Goal: Task Accomplishment & Management: Use online tool/utility

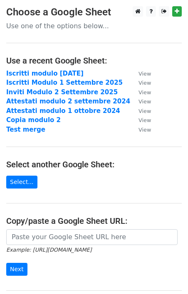
click at [69, 83] on strong "Iscritti Modulo 1 Settembre 2025" at bounding box center [64, 82] width 116 height 7
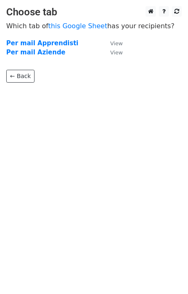
click at [44, 43] on strong "Per mail Apprendisti" at bounding box center [42, 42] width 72 height 7
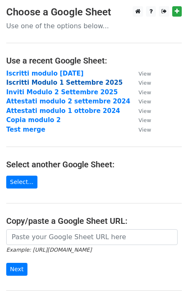
click at [60, 83] on strong "Iscritti Modulo 1 Settembre 2025" at bounding box center [64, 82] width 116 height 7
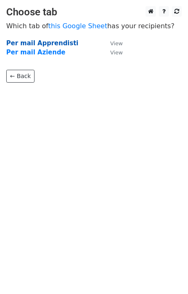
click at [51, 43] on strong "Per mail Apprendisti" at bounding box center [42, 42] width 72 height 7
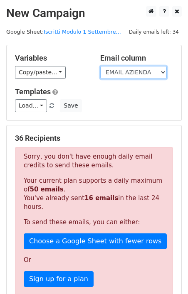
click at [137, 72] on select "COGNOME NOME Cognome e Nome EMAIL AZIENDA AZIENDA cc Indicazioni Particolari" at bounding box center [133, 72] width 66 height 13
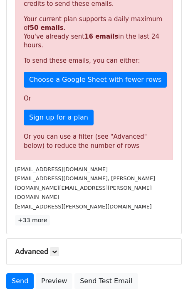
scroll to position [189, 0]
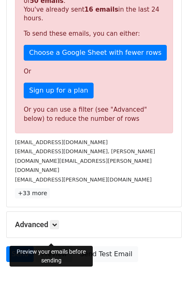
click at [49, 246] on link "Preview" at bounding box center [54, 254] width 37 height 16
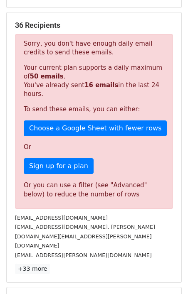
scroll to position [163, 0]
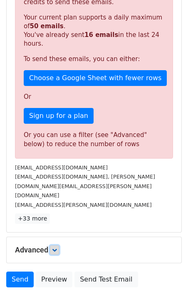
click at [57, 247] on icon at bounding box center [54, 249] width 5 height 5
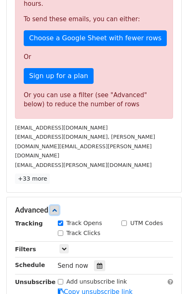
scroll to position [204, 0]
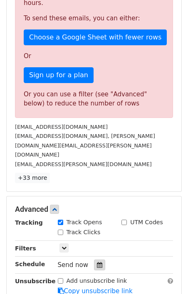
click at [97, 262] on icon at bounding box center [99, 265] width 5 height 6
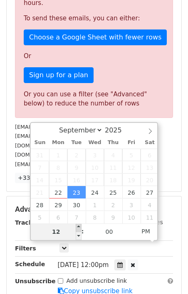
type input "2025-09-23 13:00"
type input "01"
click at [78, 226] on span at bounding box center [79, 227] width 6 height 8
type input "2025-09-23 12:00"
type input "12"
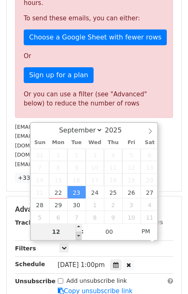
click at [77, 235] on span at bounding box center [79, 236] width 6 height 8
type input "2025-09-23 11:00"
type input "11"
click at [77, 235] on span at bounding box center [79, 236] width 6 height 8
type input "2025-09-23 10:00"
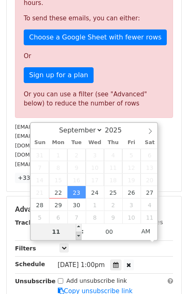
type input "10"
click at [77, 235] on span at bounding box center [79, 236] width 6 height 8
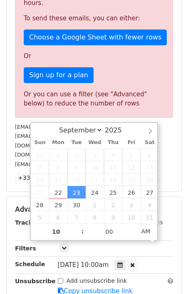
click at [11, 235] on div "Advanced Tracking Track Opens UTM Codes Track Clicks Filters Only include sprea…" at bounding box center [94, 250] width 174 height 108
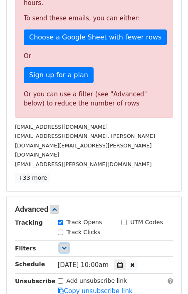
click at [63, 245] on icon at bounding box center [63, 247] width 5 height 5
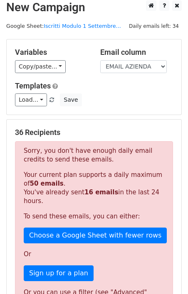
scroll to position [0, 0]
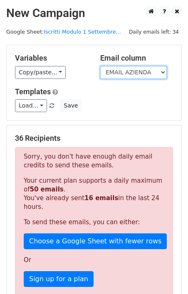
click at [125, 70] on select "COGNOME NOME Cognome e Nome EMAIL AZIENDA AZIENDA cc Indicazioni Particolari" at bounding box center [133, 72] width 66 height 13
click at [139, 72] on select "COGNOME NOME Cognome e Nome EMAIL AZIENDA AZIENDA cc Indicazioni Particolari" at bounding box center [133, 72] width 66 height 13
click at [100, 66] on select "COGNOME NOME Cognome e Nome EMAIL AZIENDA AZIENDA cc Indicazioni Particolari" at bounding box center [133, 72] width 66 height 13
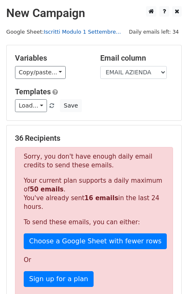
click at [81, 31] on link "Iscritti Modulo 1 Settembre..." at bounding box center [82, 32] width 77 height 6
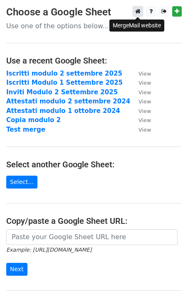
click at [139, 12] on icon at bounding box center [137, 11] width 5 height 6
